Goal: Transaction & Acquisition: Register for event/course

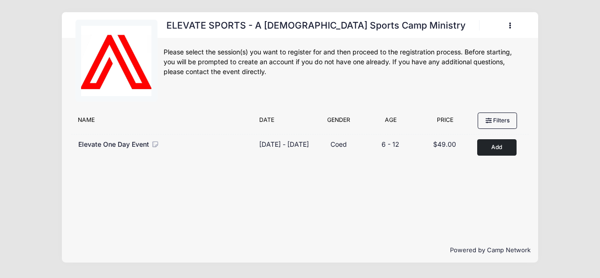
click at [510, 26] on icon "button" at bounding box center [513, 26] width 8 height 0
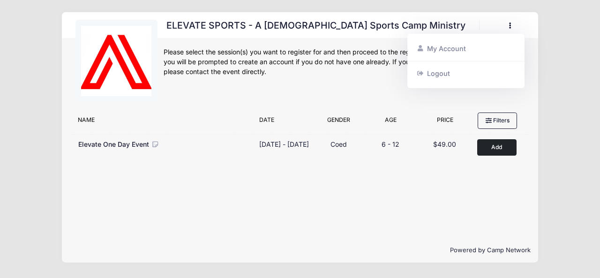
click at [357, 81] on div "ELEVATE SPORTS - A Christian Sports Camp Ministry Register My Account Logout" at bounding box center [344, 64] width 361 height 88
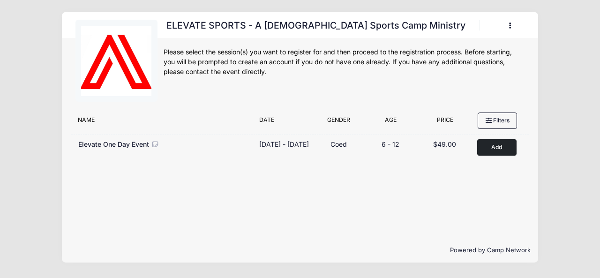
click at [510, 26] on icon "button" at bounding box center [513, 26] width 8 height 0
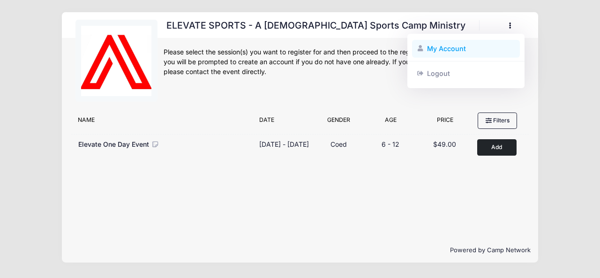
click at [455, 53] on link "My Account" at bounding box center [466, 49] width 108 height 18
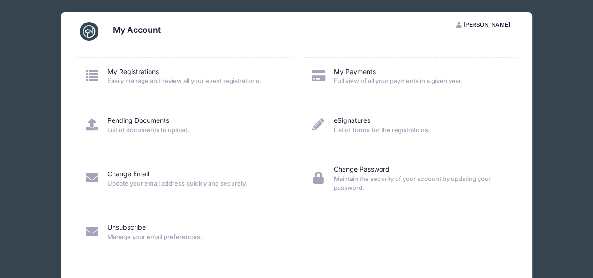
click at [187, 73] on div "My Registrations" at bounding box center [193, 72] width 172 height 10
click at [92, 74] on icon at bounding box center [91, 75] width 15 height 12
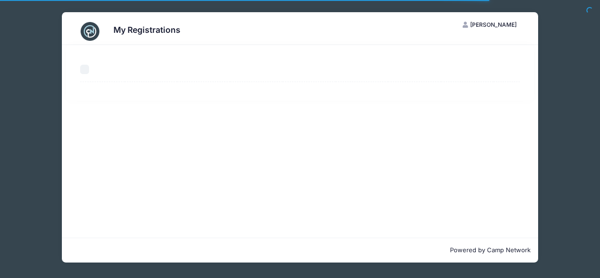
select select "50"
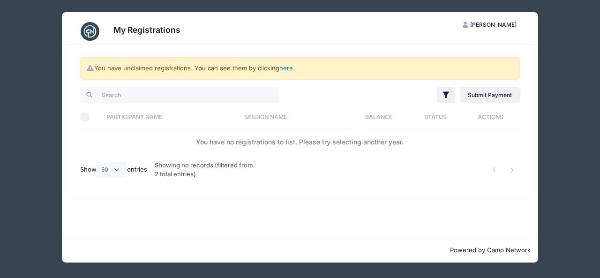
click at [288, 68] on link "here" at bounding box center [287, 68] width 14 height 8
click at [325, 123] on th "Session Name" at bounding box center [294, 117] width 108 height 25
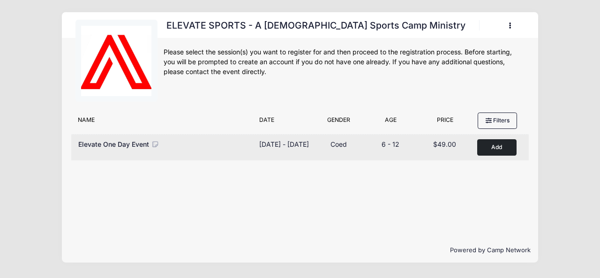
click at [498, 147] on button "Add to Cart" at bounding box center [496, 147] width 39 height 16
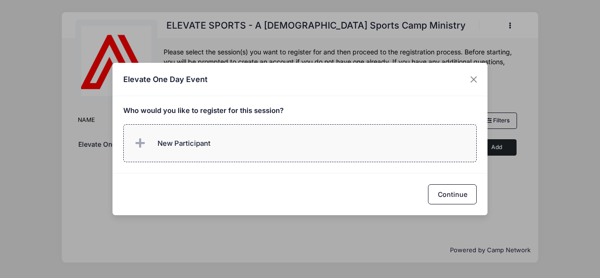
click at [262, 153] on label "New Participant" at bounding box center [300, 143] width 354 height 38
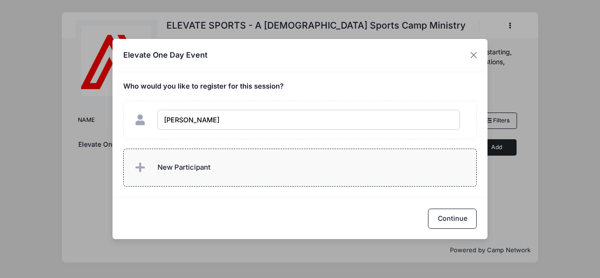
type input "[PERSON_NAME]"
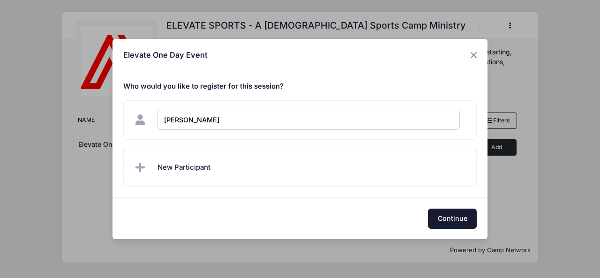
checkbox input "true"
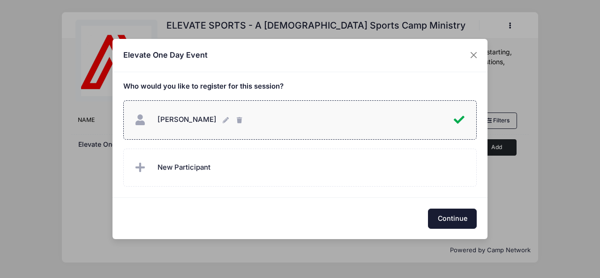
click at [447, 218] on button "Continue" at bounding box center [452, 219] width 49 height 20
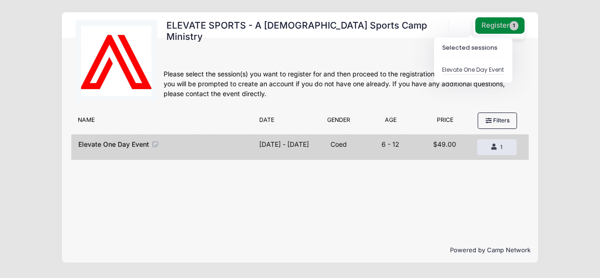
click at [476, 27] on button "Register 1" at bounding box center [501, 25] width 50 height 16
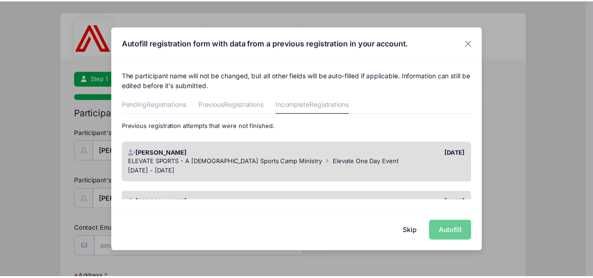
scroll to position [46, 0]
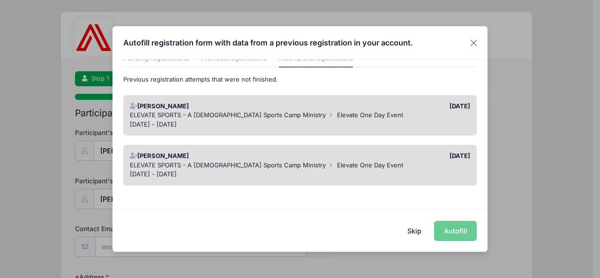
click at [355, 162] on span "Elevate One Day Event" at bounding box center [370, 165] width 66 height 8
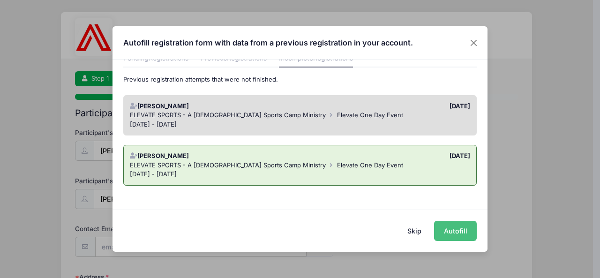
click at [462, 234] on button "Autofill" at bounding box center [455, 231] width 43 height 20
type input "[EMAIL_ADDRESS][DOMAIN_NAME]"
type input "9602 N. Buttonwood Ct."
type input "Fresno"
select select "CA"
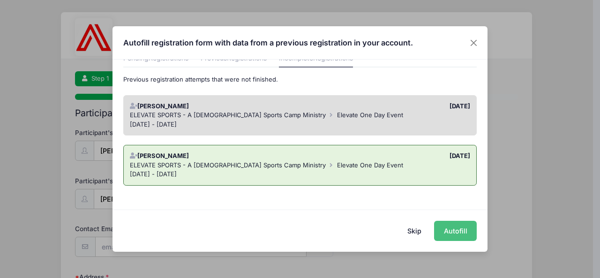
type input "93720"
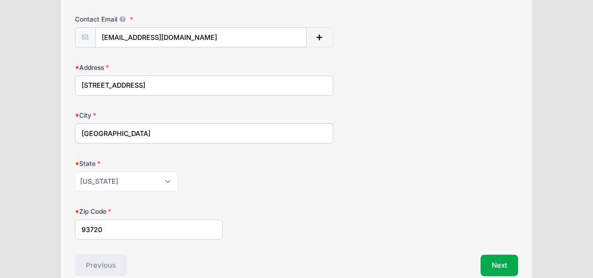
scroll to position [255, 0]
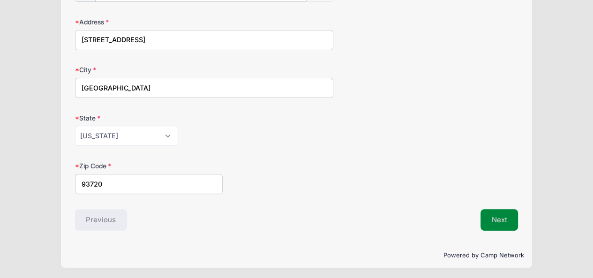
click at [510, 223] on button "Next" at bounding box center [500, 220] width 38 height 22
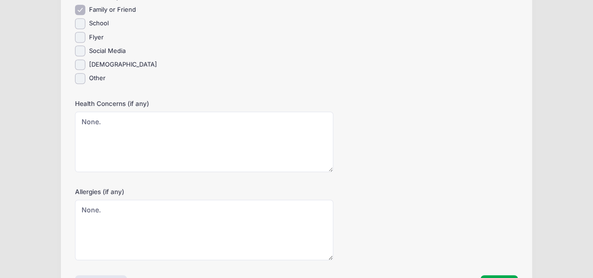
scroll to position [471, 0]
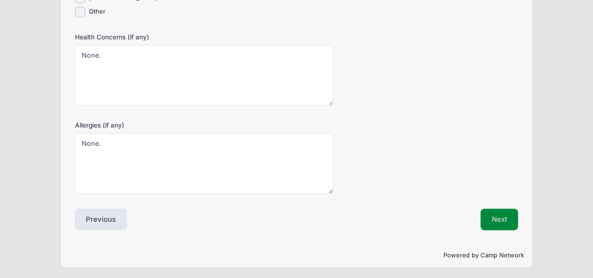
click at [512, 215] on button "Next" at bounding box center [500, 220] width 38 height 22
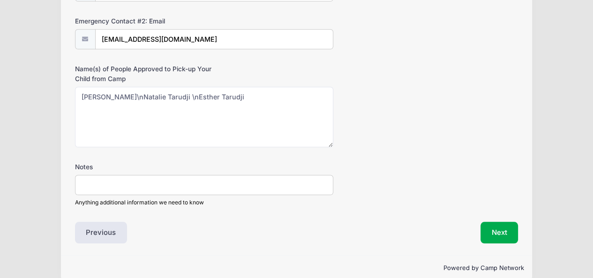
scroll to position [652, 0]
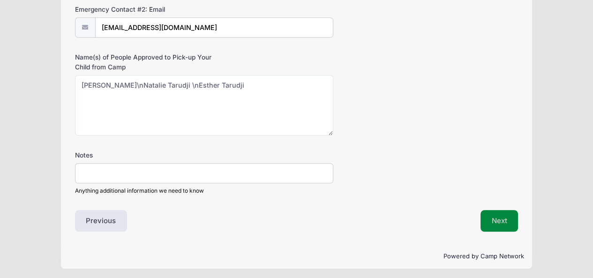
click at [505, 224] on button "Next" at bounding box center [500, 221] width 38 height 22
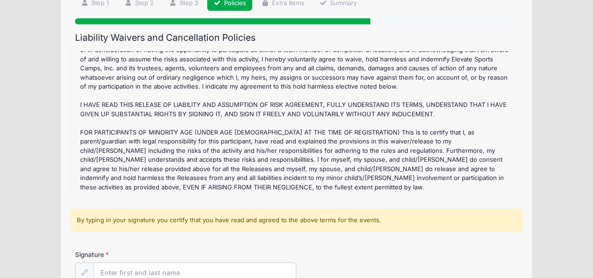
scroll to position [177, 0]
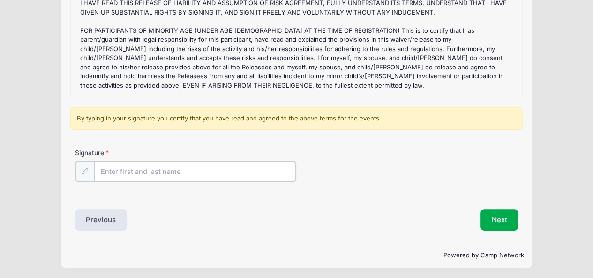
click at [208, 176] on input "Signature" at bounding box center [195, 171] width 202 height 20
type input "Esther Tarudji"
click at [508, 215] on button "Next" at bounding box center [500, 219] width 38 height 22
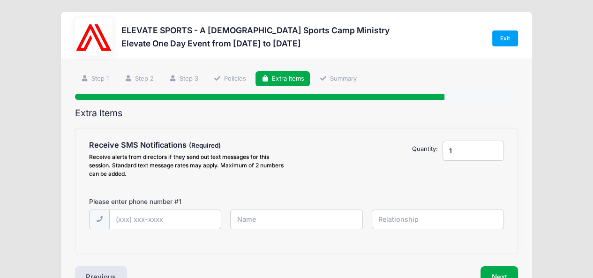
scroll to position [58, 0]
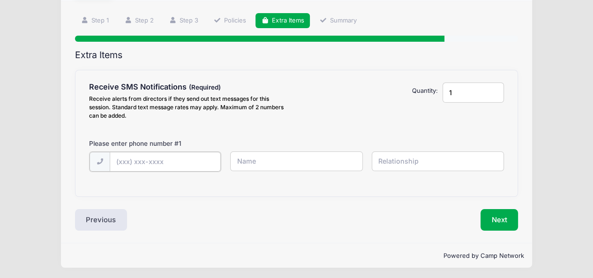
click at [205, 164] on input "text" at bounding box center [165, 162] width 111 height 20
type input "(559) 313-6267"
click at [283, 164] on input "text" at bounding box center [296, 162] width 132 height 20
type input "Esther Tarudji"
click at [396, 160] on input "text" at bounding box center [438, 162] width 132 height 20
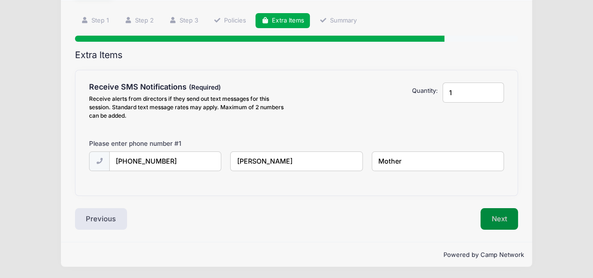
type input "Mother"
click at [506, 220] on button "Next" at bounding box center [500, 219] width 38 height 22
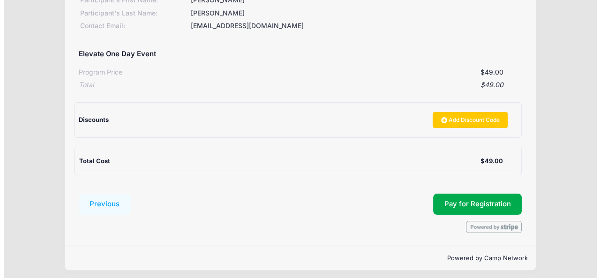
scroll to position [153, 0]
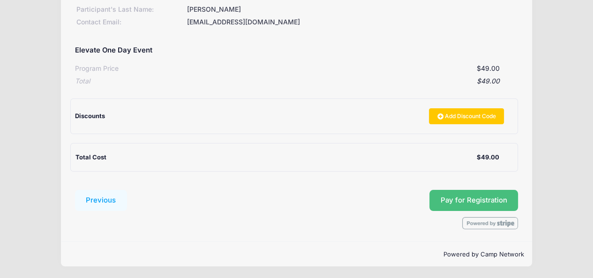
click at [472, 193] on button "Pay for Registration" at bounding box center [474, 201] width 89 height 22
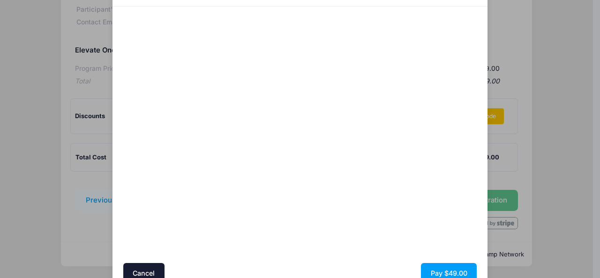
scroll to position [53, 0]
click at [456, 269] on button "Pay $49.00" at bounding box center [449, 275] width 56 height 20
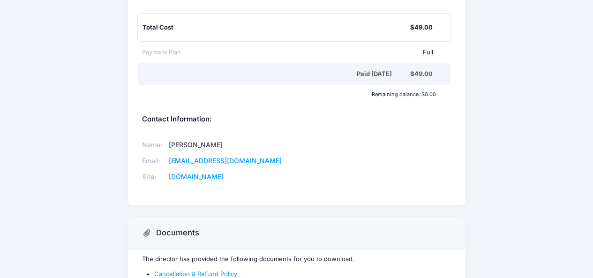
drag, startPoint x: 0, startPoint y: 0, endPoint x: 455, endPoint y: 258, distance: 523.0
click at [455, 258] on div "The director has provided the following documents for you to download. Cancella…" at bounding box center [296, 283] width 337 height 66
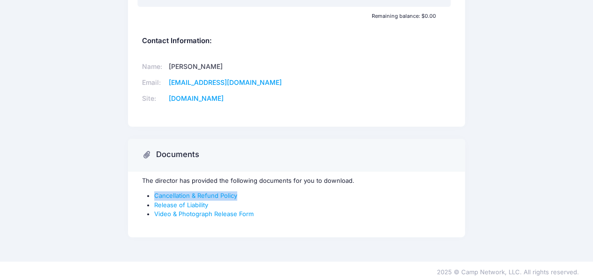
scroll to position [315, 0]
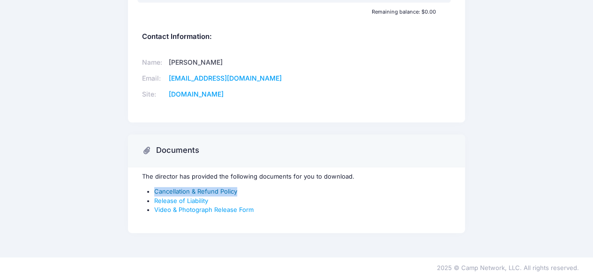
click at [205, 189] on link "Cancellation & Refund Policy" at bounding box center [195, 192] width 83 height 8
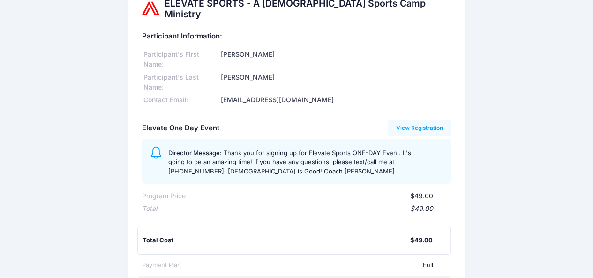
scroll to position [0, 0]
